Goal: Navigation & Orientation: Find specific page/section

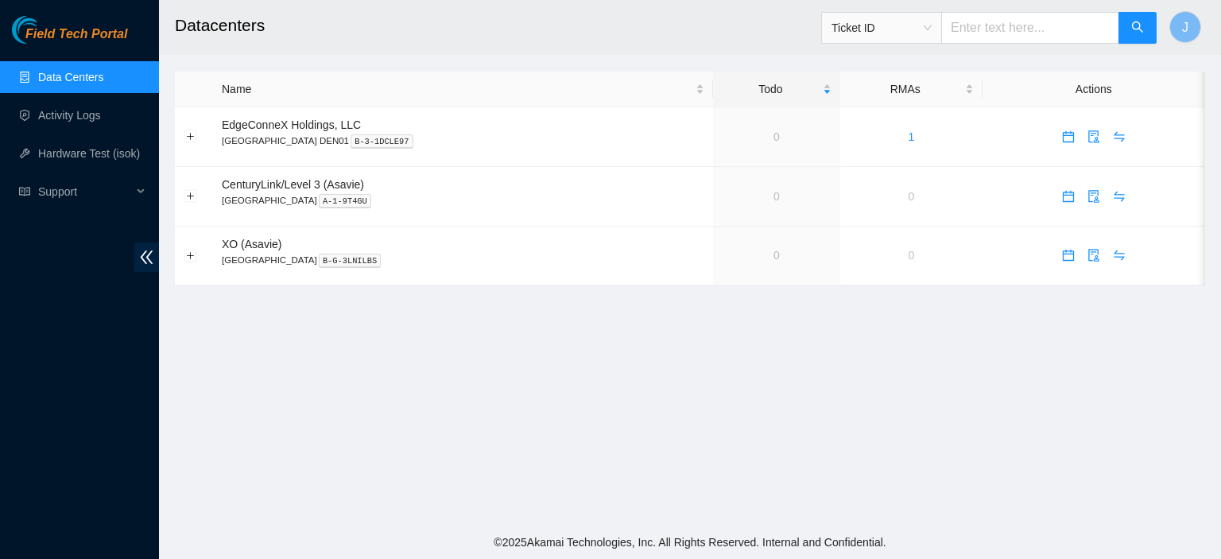
click at [103, 71] on link "Data Centers" at bounding box center [70, 77] width 65 height 13
